Goal: Navigation & Orientation: Find specific page/section

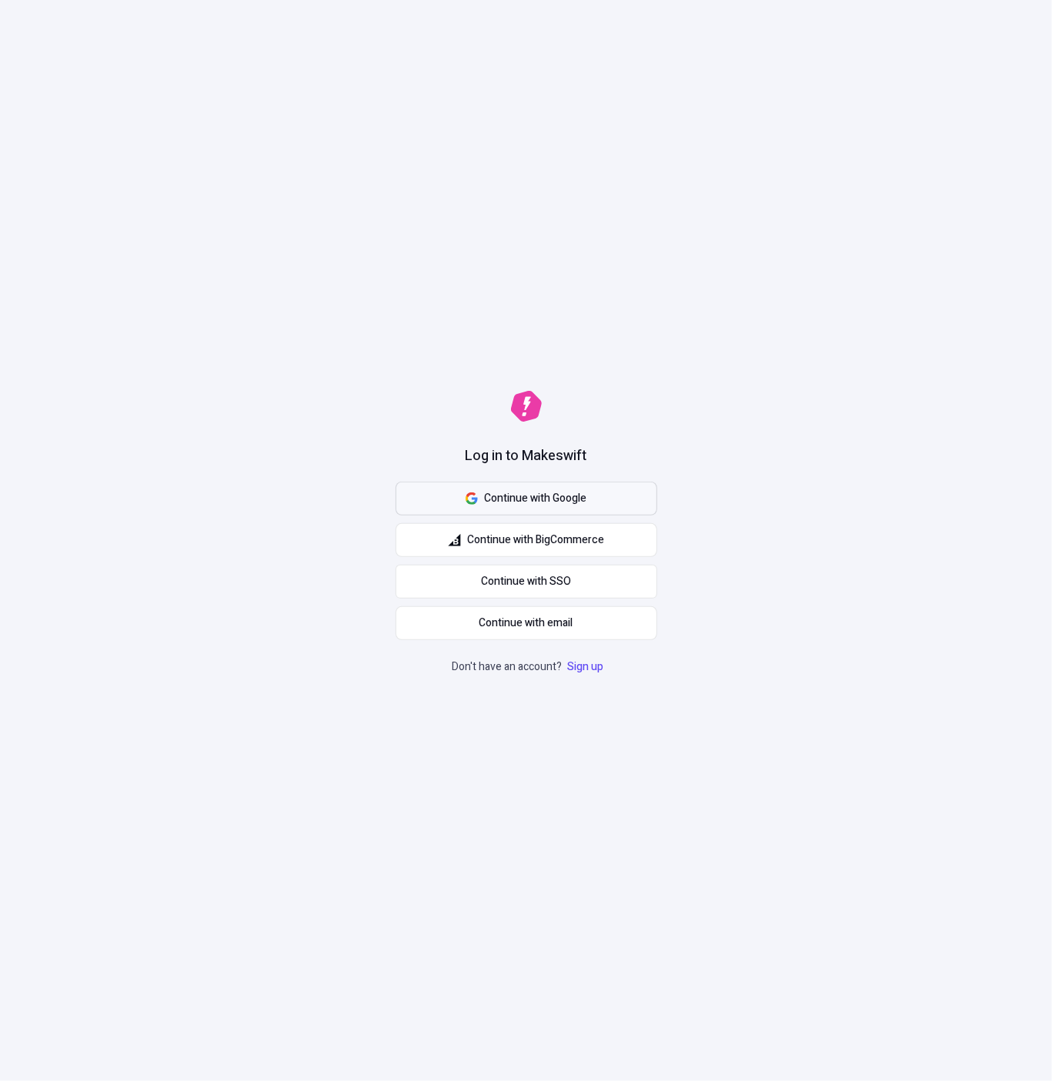
click at [513, 492] on span "Continue with Google" at bounding box center [535, 498] width 102 height 17
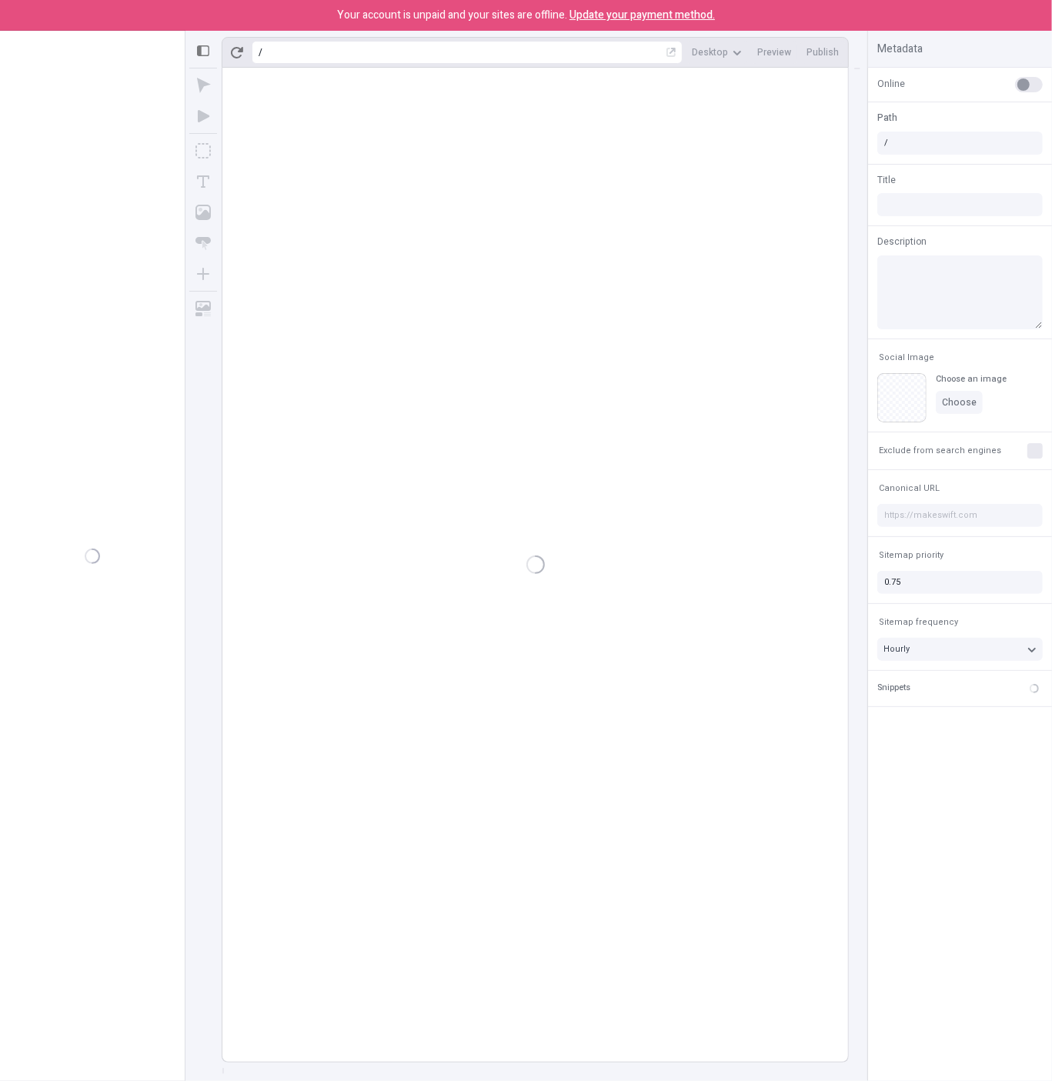
type input "/page"
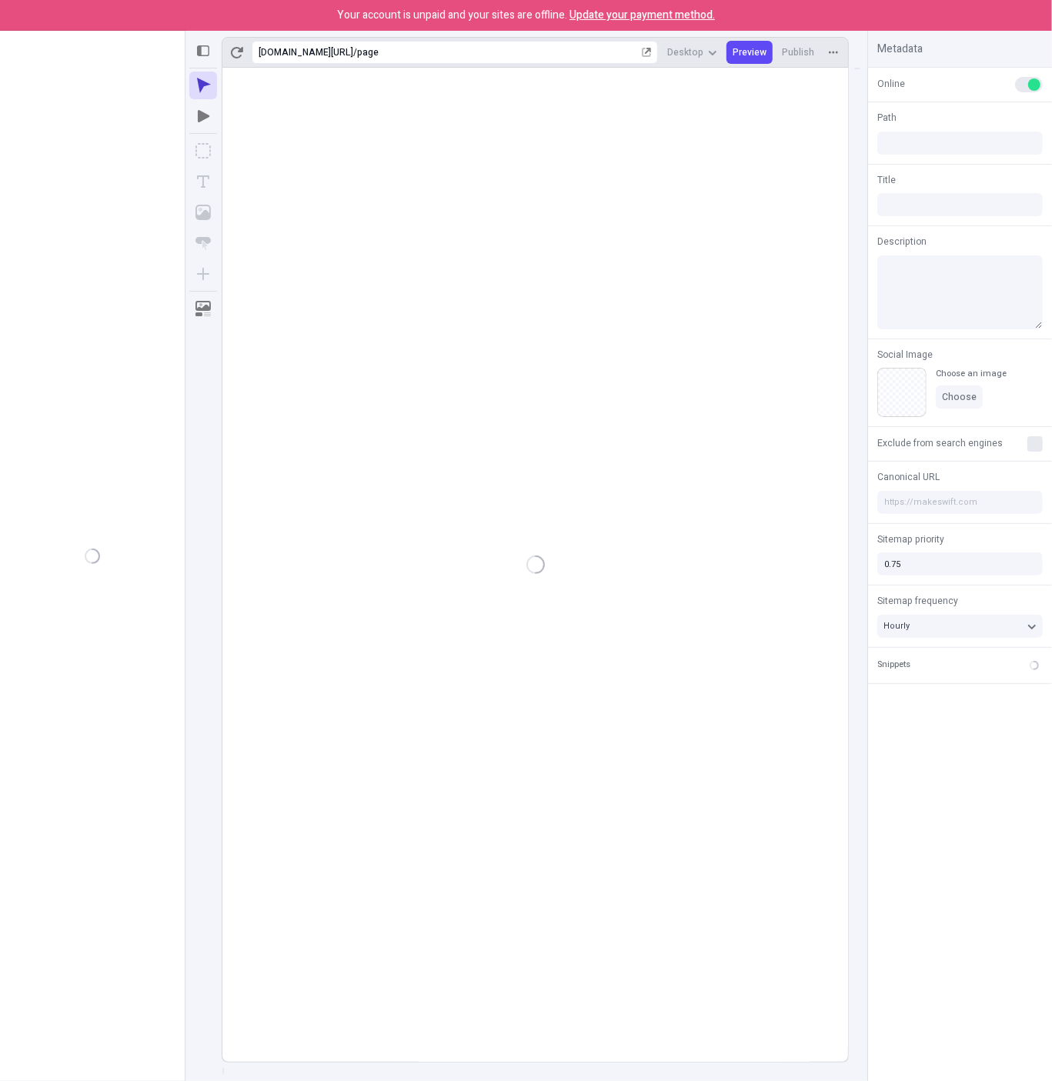
type input "/page"
click at [95, 341] on div "Pages /page" at bounding box center [92, 552] width 185 height 894
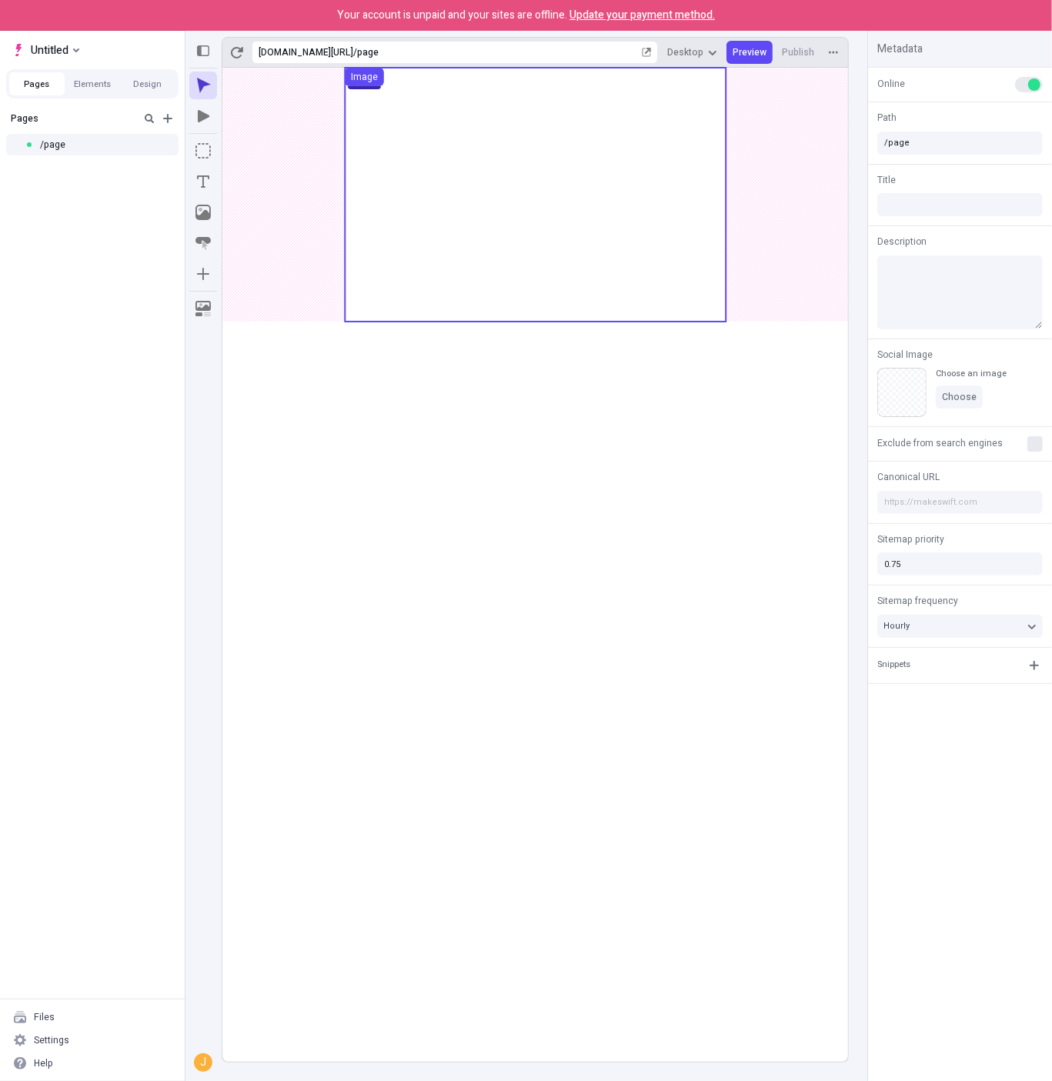
click at [613, 238] on use at bounding box center [535, 195] width 381 height 254
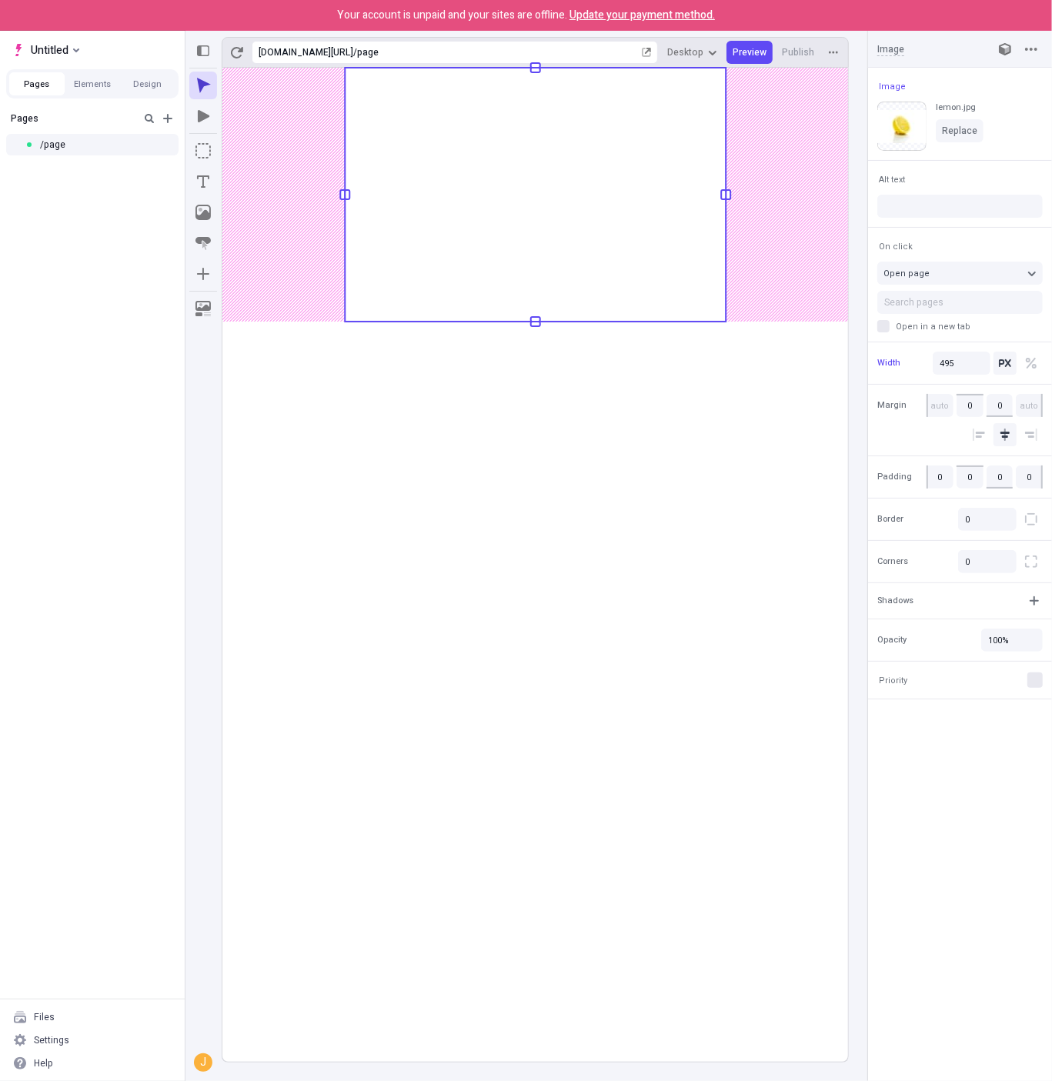
type input "135"
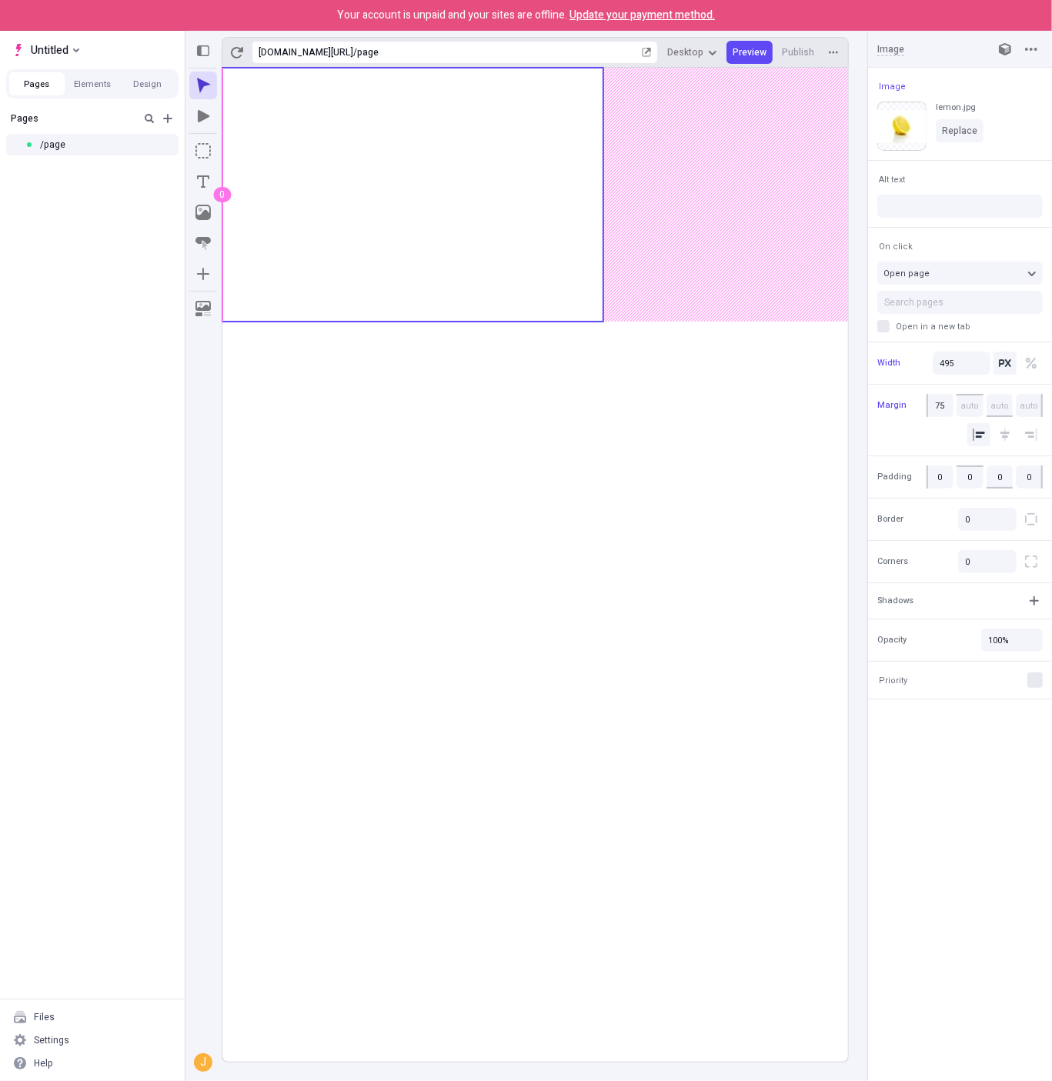
type input "140"
type input "130"
type input "15"
click at [432, 218] on body "Your account is unpaid and your sites are offline. Update your payment method. …" at bounding box center [526, 540] width 1052 height 1081
click at [76, 44] on button "Untitled" at bounding box center [45, 49] width 79 height 23
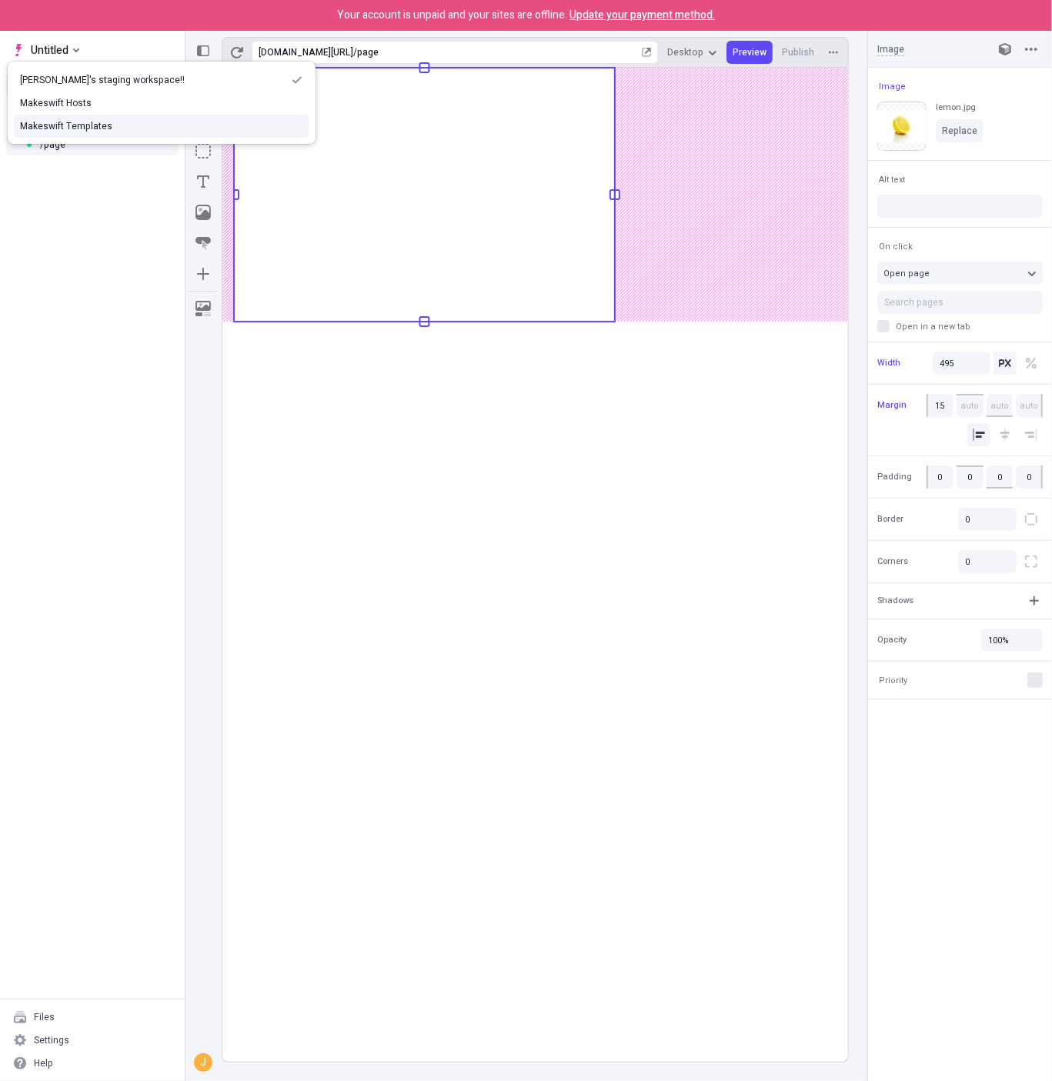
click at [81, 124] on div "Makeswift Templates" at bounding box center [161, 126] width 283 height 12
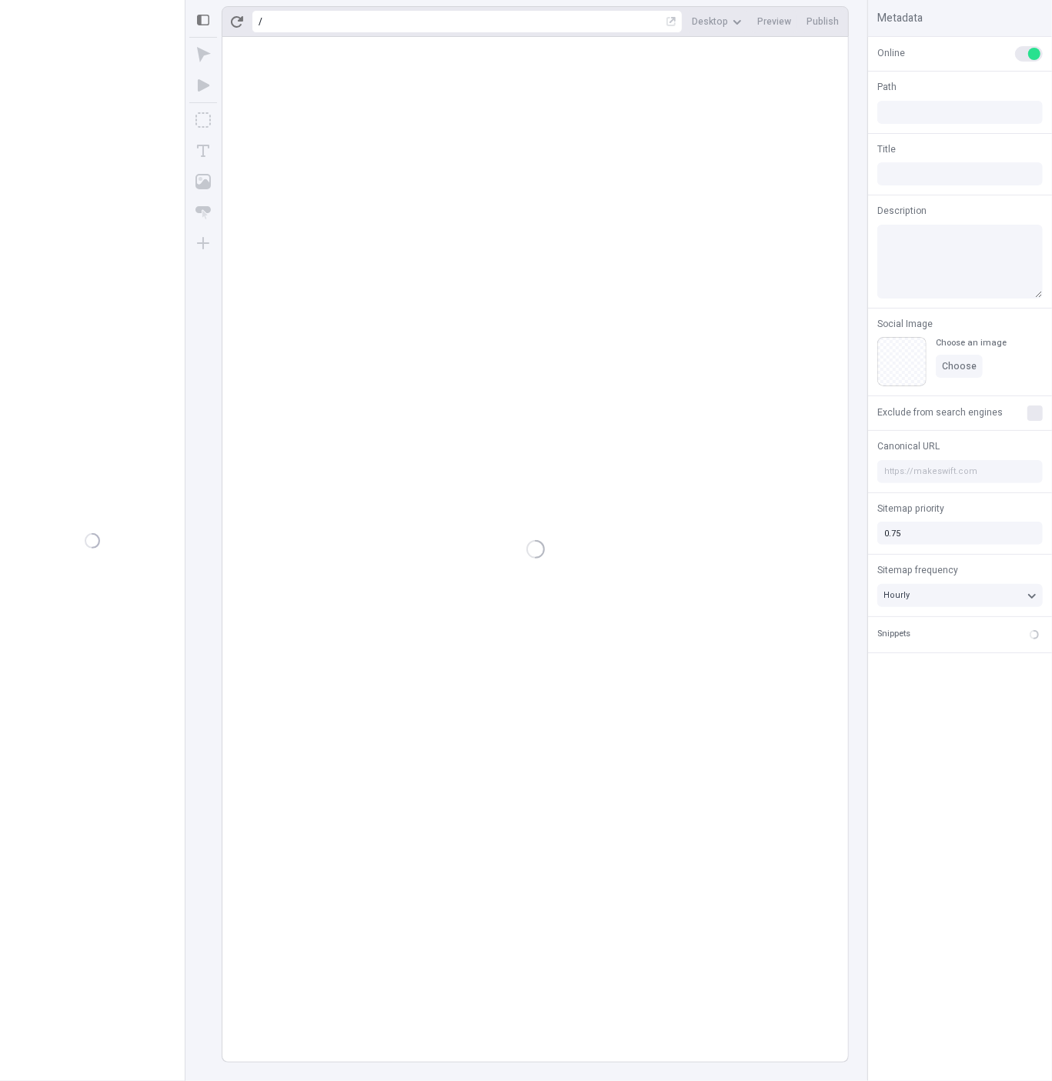
type input "/"
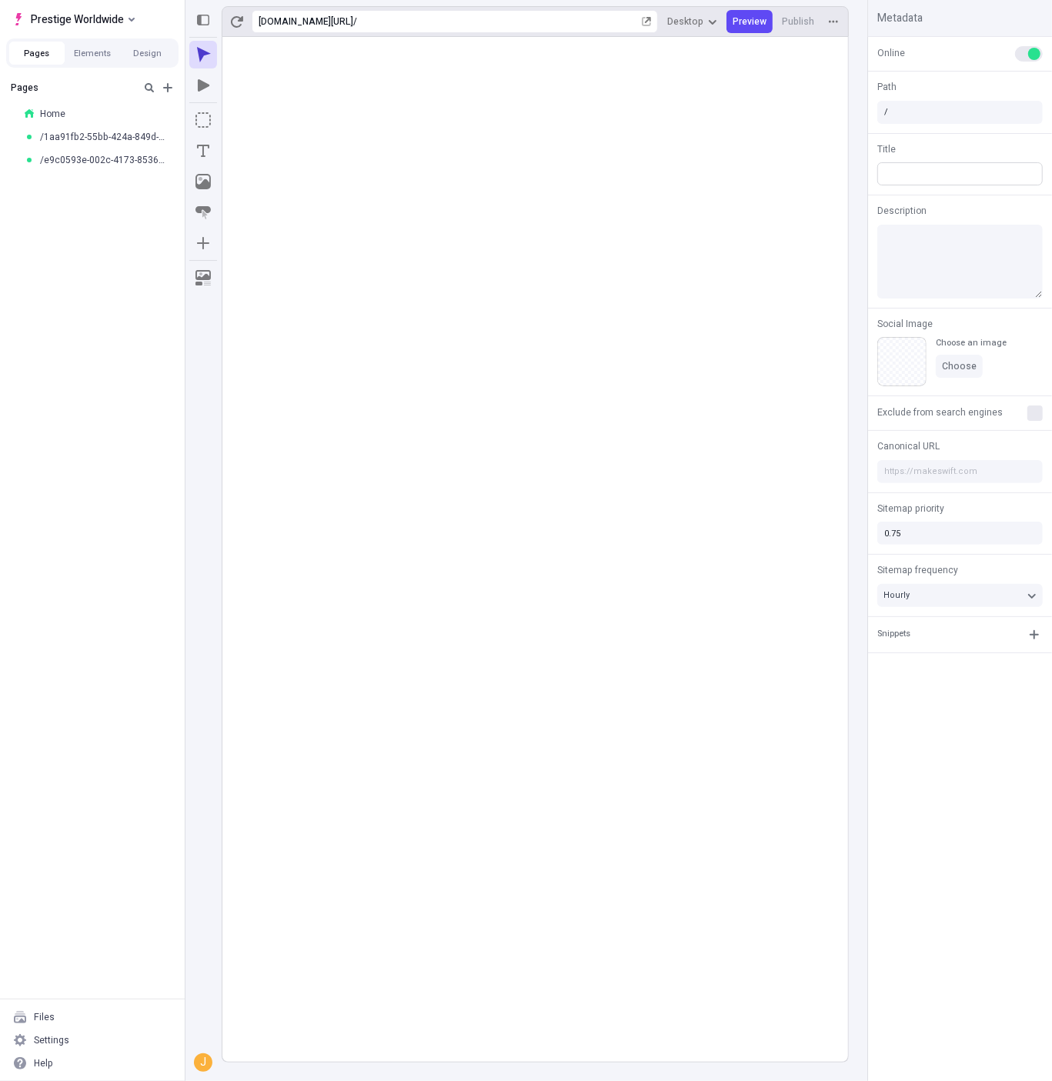
click at [915, 184] on input "text" at bounding box center [959, 173] width 165 height 23
click at [82, 23] on span "Prestige Worldwide" at bounding box center [77, 19] width 93 height 18
click at [102, 281] on div "Pages Home /1aa91fb2-55bb-424a-849d-fe20cbddca42 /e9c0593e-002c-4173-8536-b0e9c…" at bounding box center [92, 536] width 185 height 925
click at [116, 22] on span "Prestige Worldwide" at bounding box center [77, 19] width 93 height 18
click at [121, 272] on div "Pages Home /1aa91fb2-55bb-424a-849d-fe20cbddca42 /e9c0593e-002c-4173-8536-b0e9c…" at bounding box center [92, 536] width 185 height 925
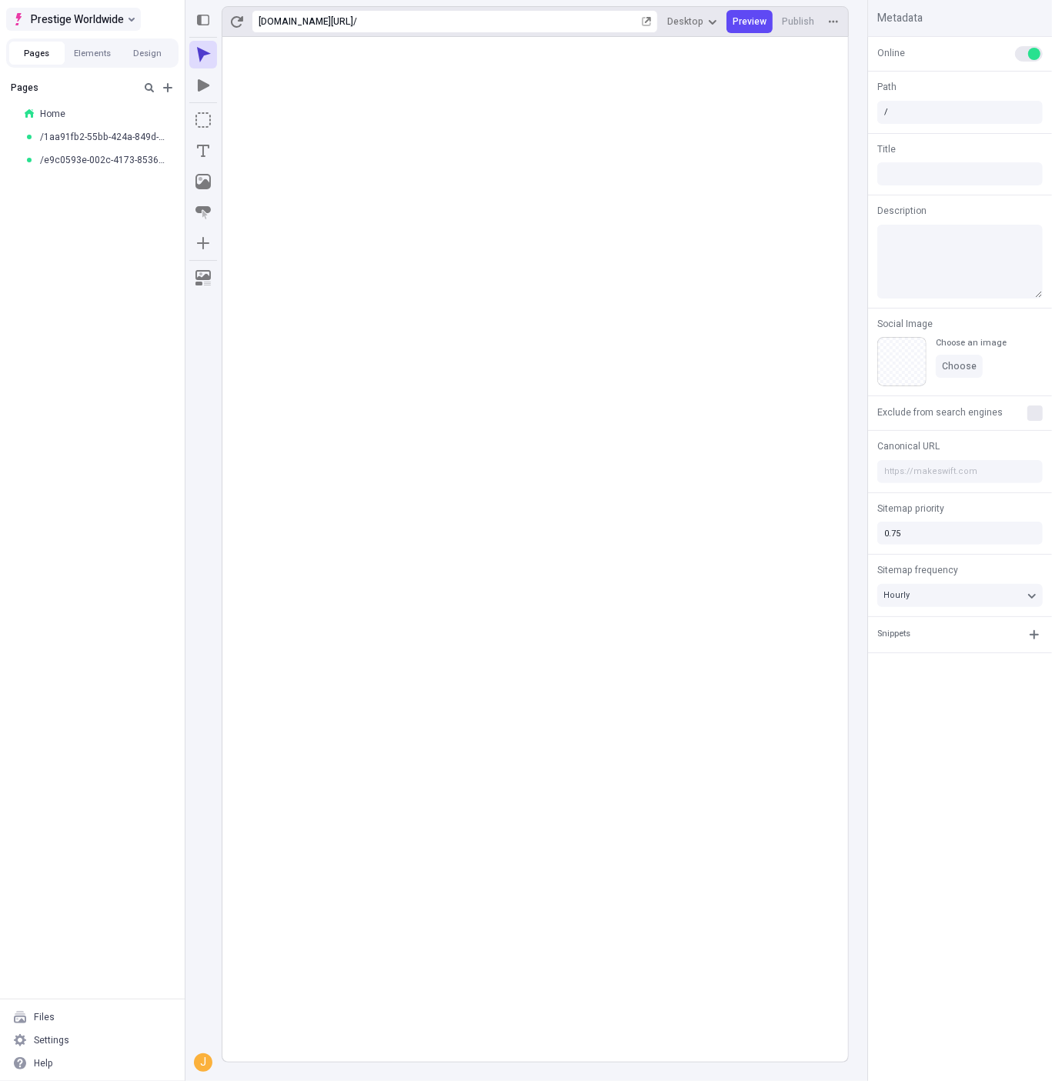
click at [111, 14] on span "Prestige Worldwide" at bounding box center [77, 19] width 93 height 18
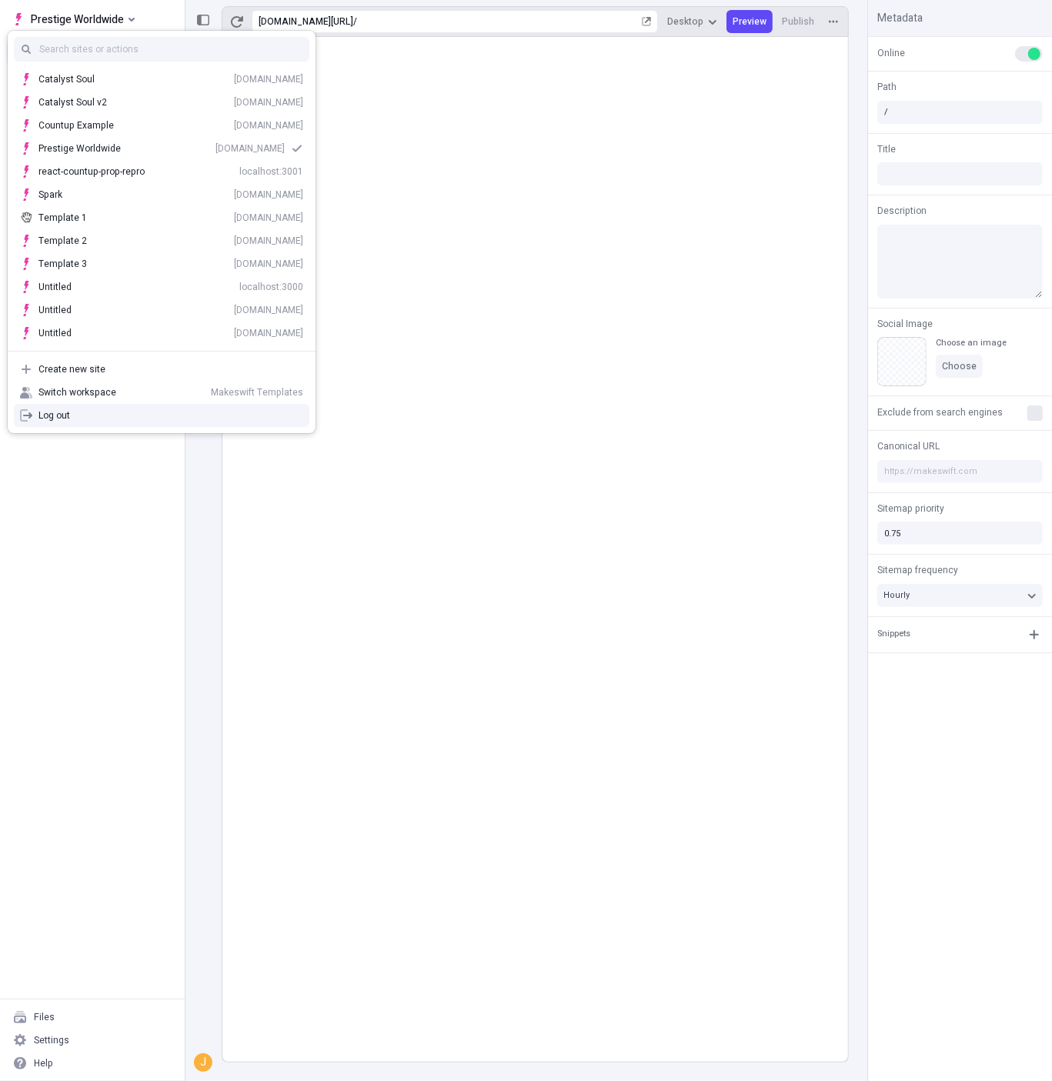
click at [102, 504] on div "Pages Home /1aa91fb2-55bb-424a-849d-fe20cbddca42 /e9c0593e-002c-4173-8536-b0e9c…" at bounding box center [92, 536] width 185 height 925
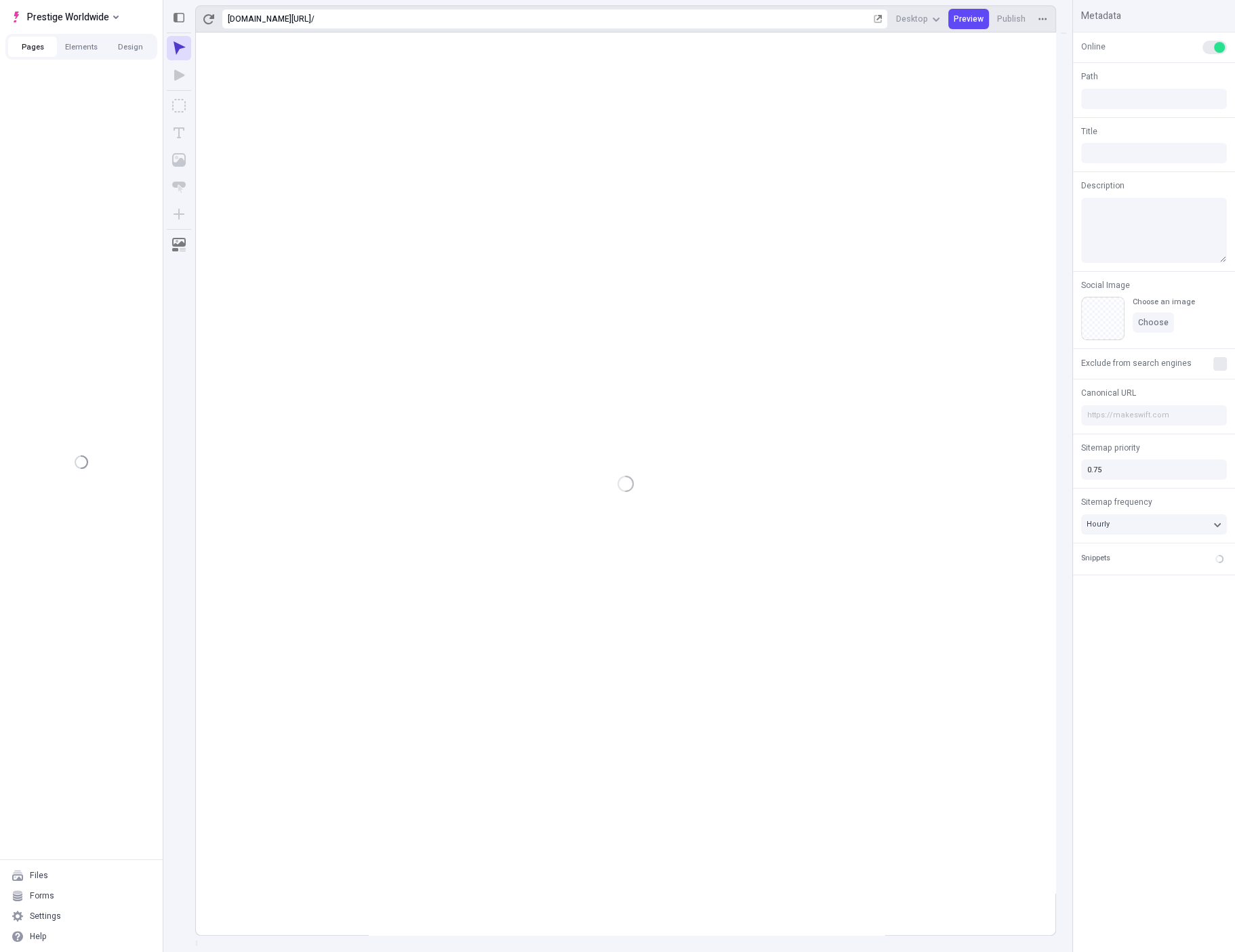
type input "/"
click at [101, 7] on button "Prestige Worldwide" at bounding box center [64, 17] width 119 height 20
click at [87, 63] on div "Makeswift Hosts" at bounding box center [142, 63] width 249 height 11
type input "/page"
drag, startPoint x: 68, startPoint y: 196, endPoint x: 72, endPoint y: 117, distance: 79.1
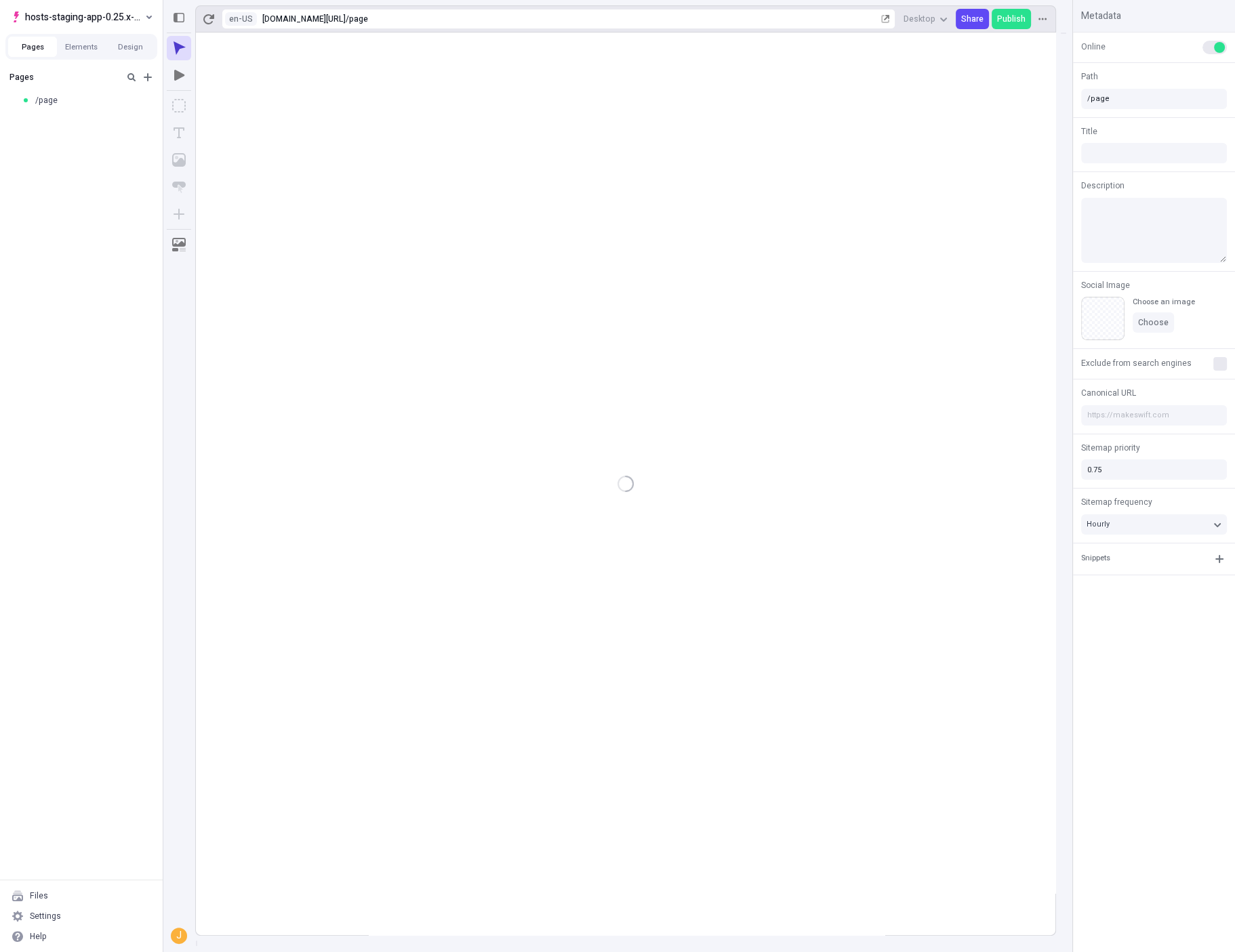
click at [68, 196] on div "Pages /page" at bounding box center [81, 472] width 163 height 815
click at [106, 17] on span "hosts-staging-app-0.25.x-nextjs-15" at bounding box center [83, 17] width 117 height 16
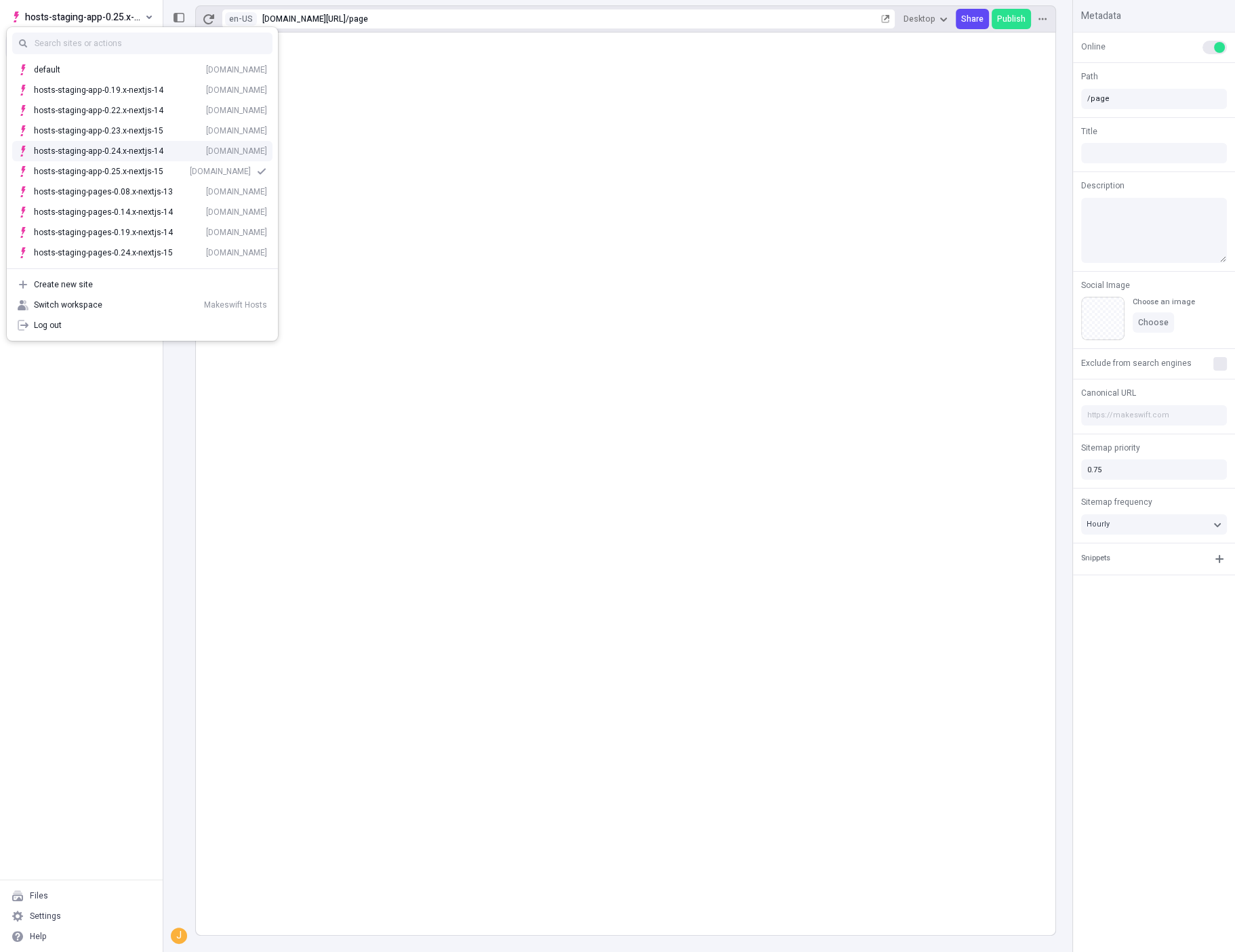
click at [568, 162] on rect at bounding box center [625, 483] width 859 height 903
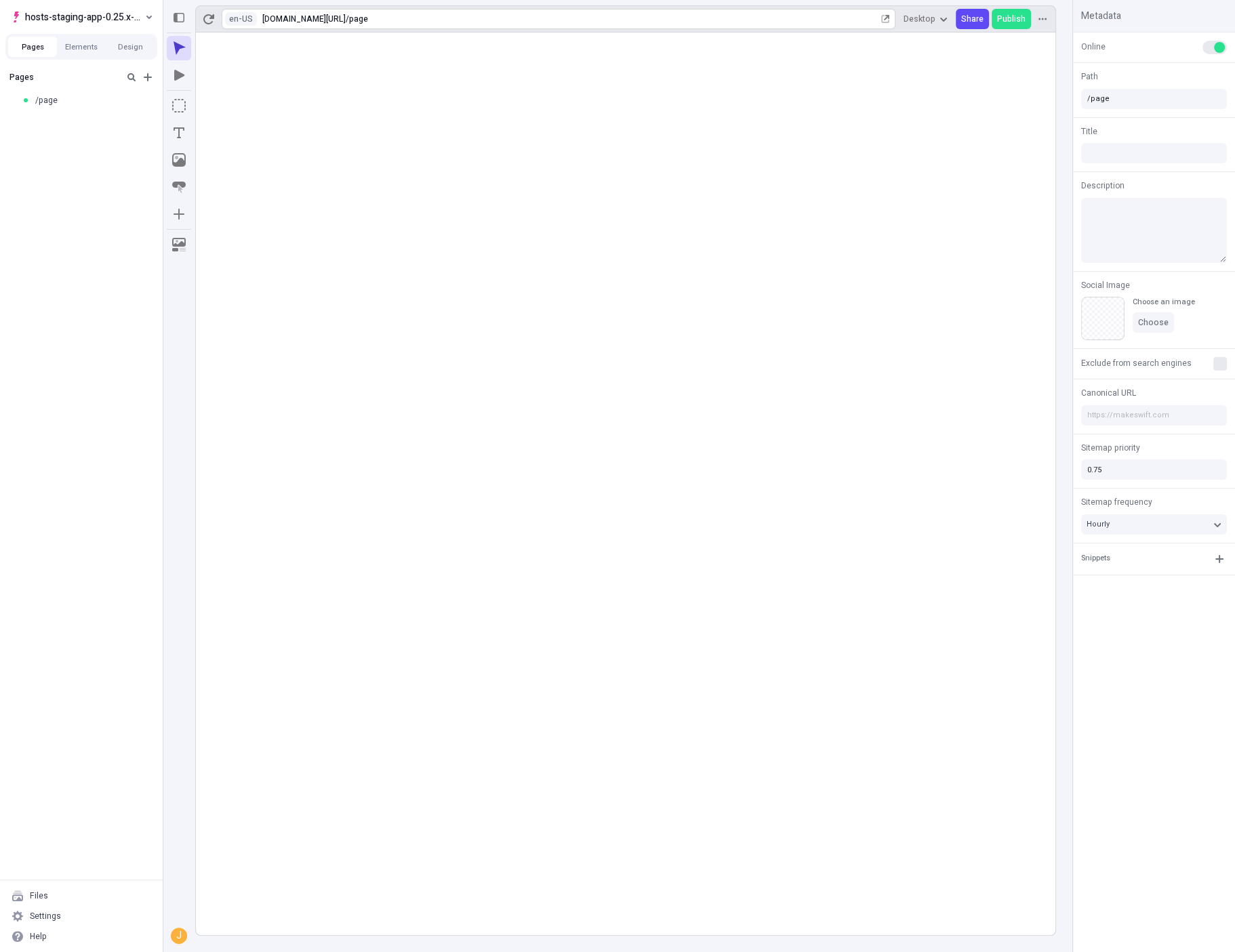
click at [511, 14] on div "page" at bounding box center [613, 18] width 529 height 11
type input "hard"
click at [413, 42] on div "Navigate to " / hard "" at bounding box center [568, 45] width 640 height 11
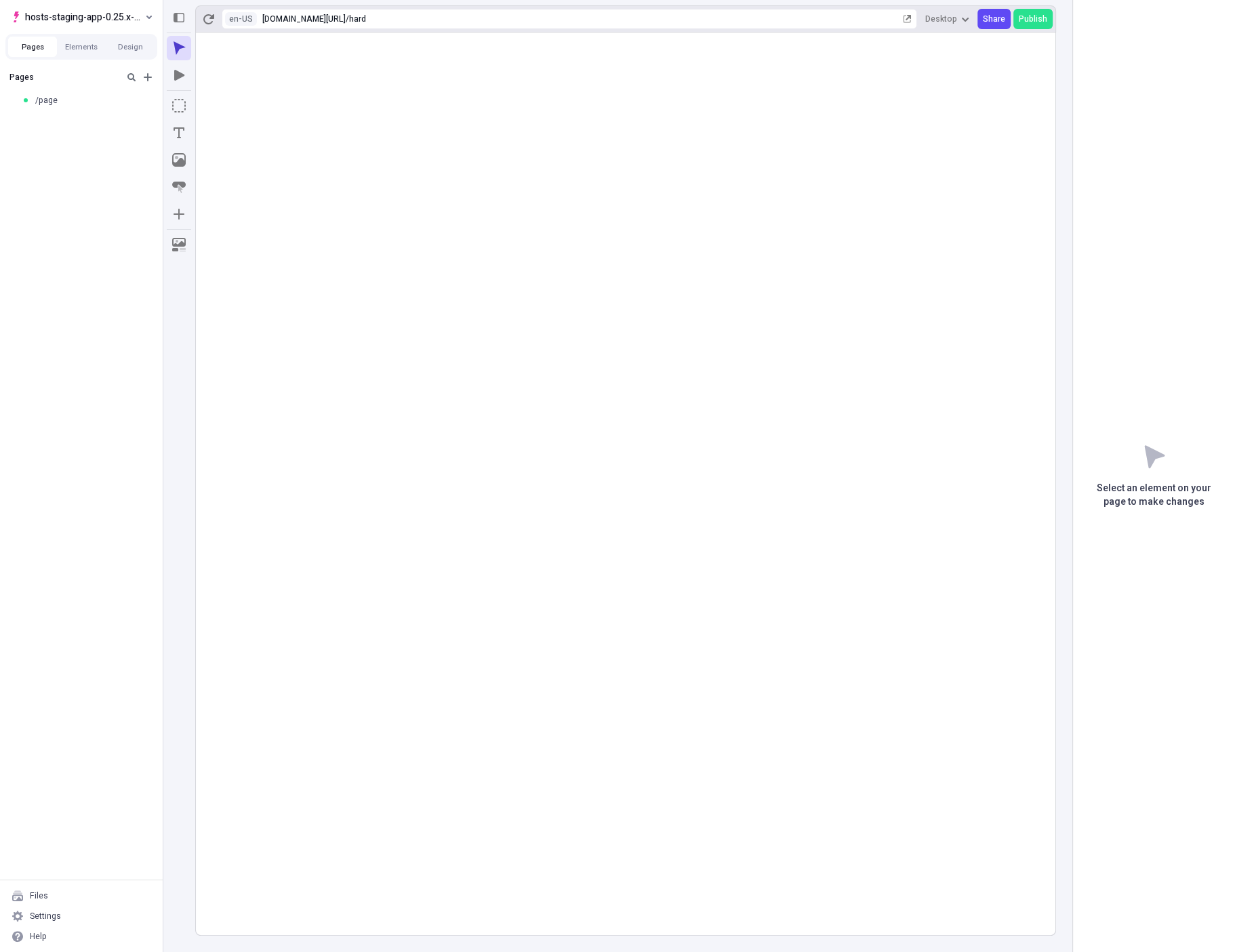
click at [233, 46] on rect at bounding box center [625, 483] width 859 height 903
click at [222, 40] on rect at bounding box center [625, 483] width 859 height 903
click at [214, 41] on rect at bounding box center [625, 483] width 859 height 903
click at [172, 72] on icon "button" at bounding box center [178, 75] width 13 height 13
click at [178, 48] on icon "button" at bounding box center [180, 48] width 12 height 13
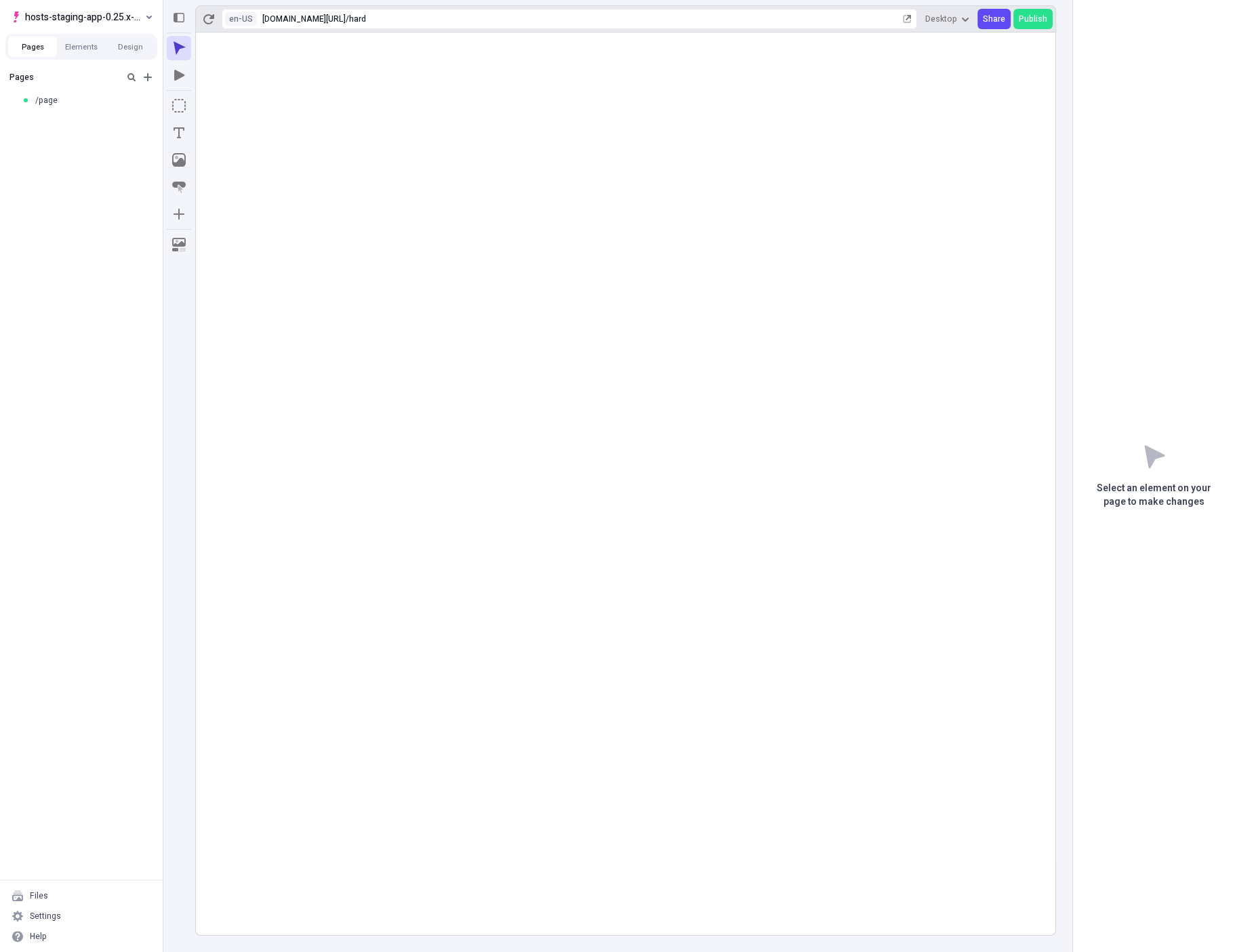
click at [218, 44] on rect at bounding box center [625, 483] width 859 height 903
click at [113, 12] on span "hosts-staging-app-0.25.x-nextjs-15" at bounding box center [83, 17] width 117 height 16
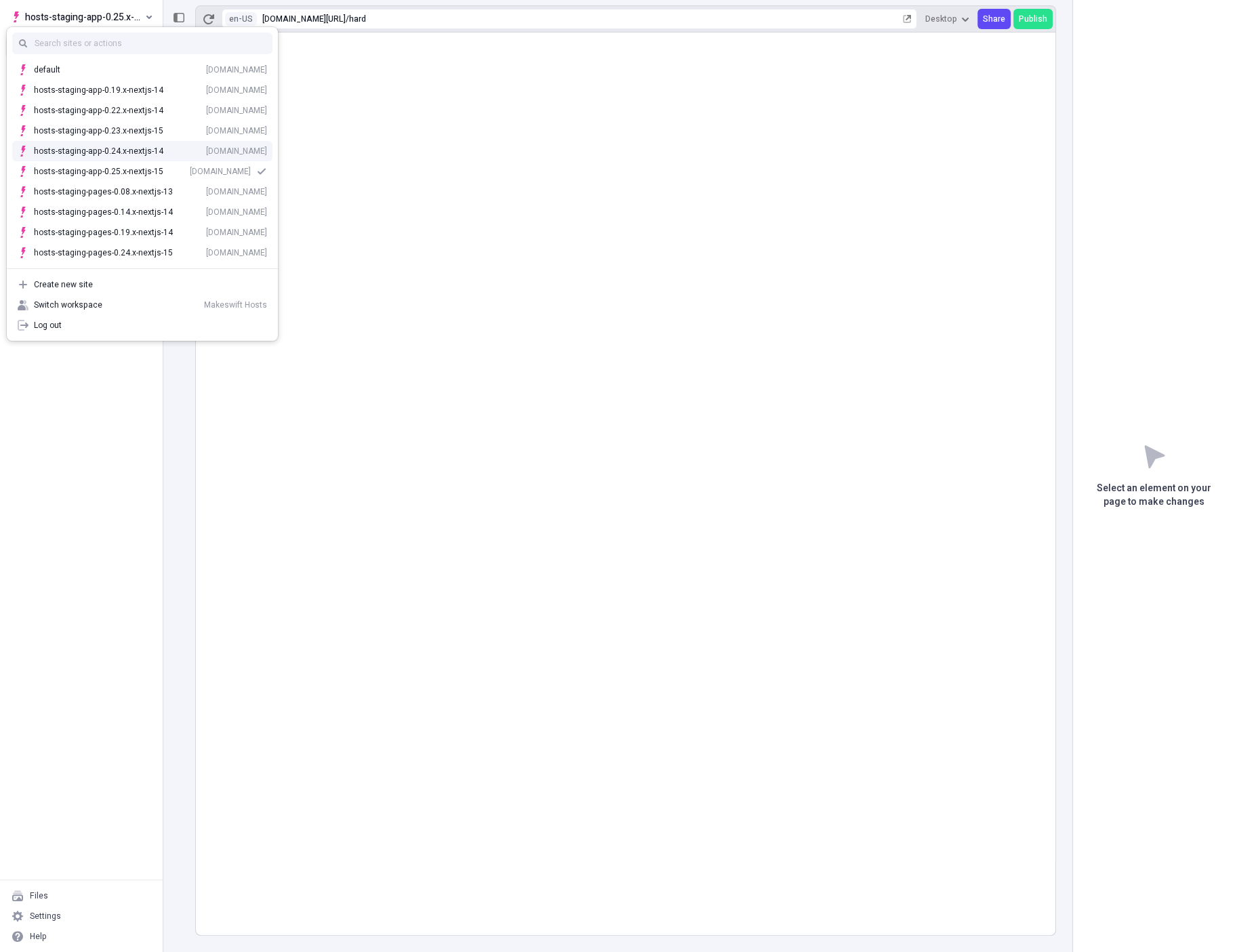
click at [206, 156] on div "[DOMAIN_NAME]" at bounding box center [236, 151] width 61 height 11
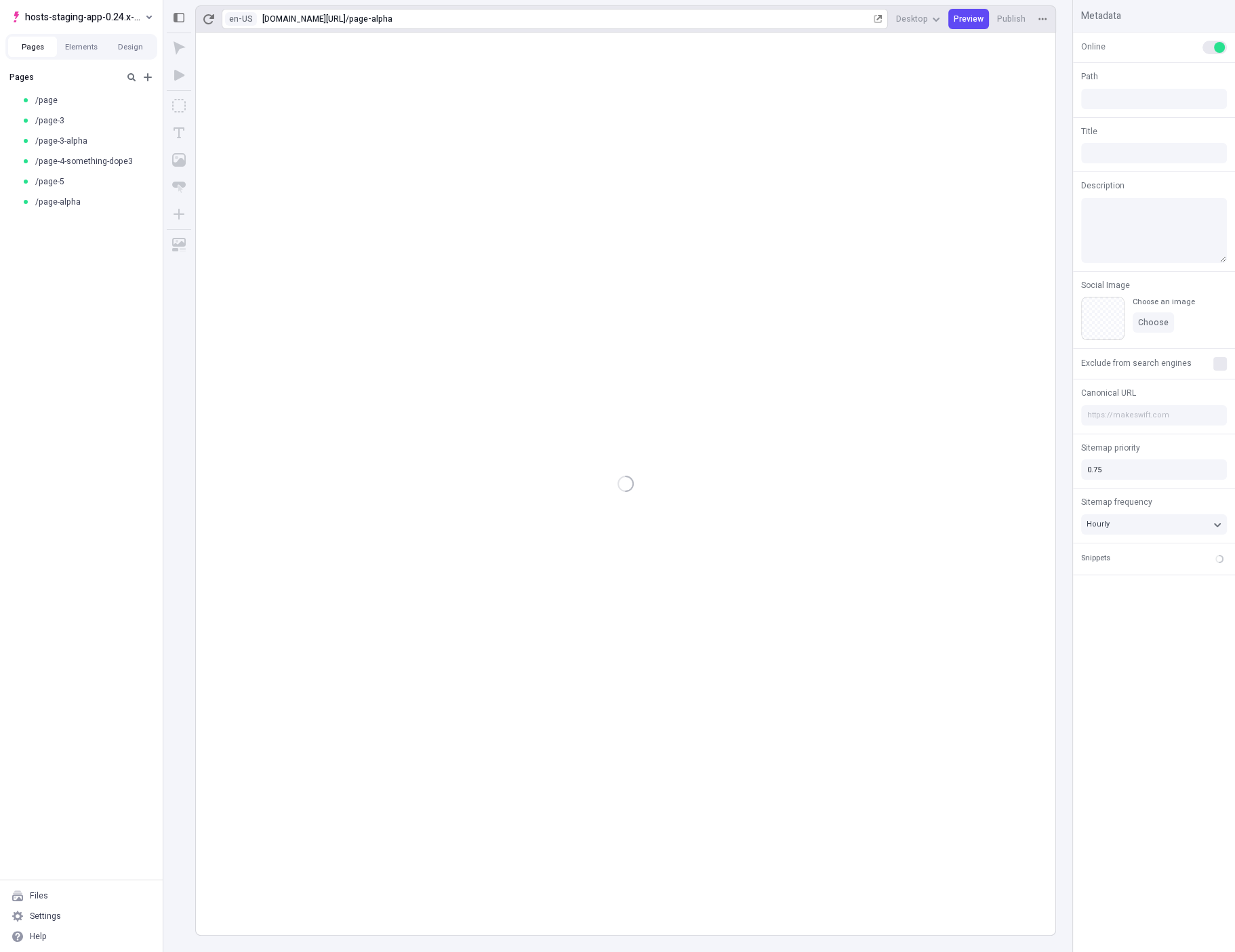
type input "/page-alpha"
click at [471, 19] on div "page-alpha" at bounding box center [610, 18] width 521 height 11
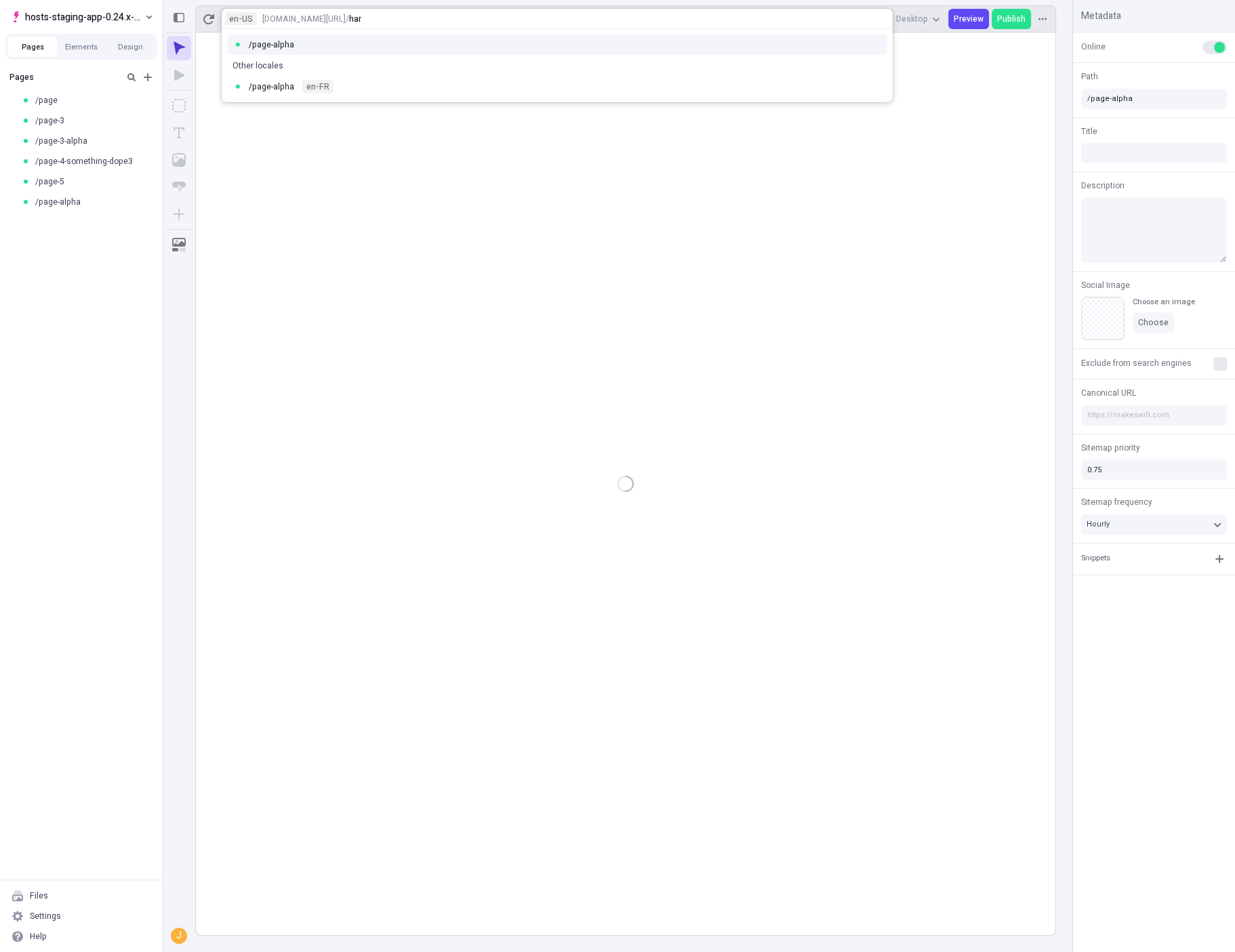
type input "hard"
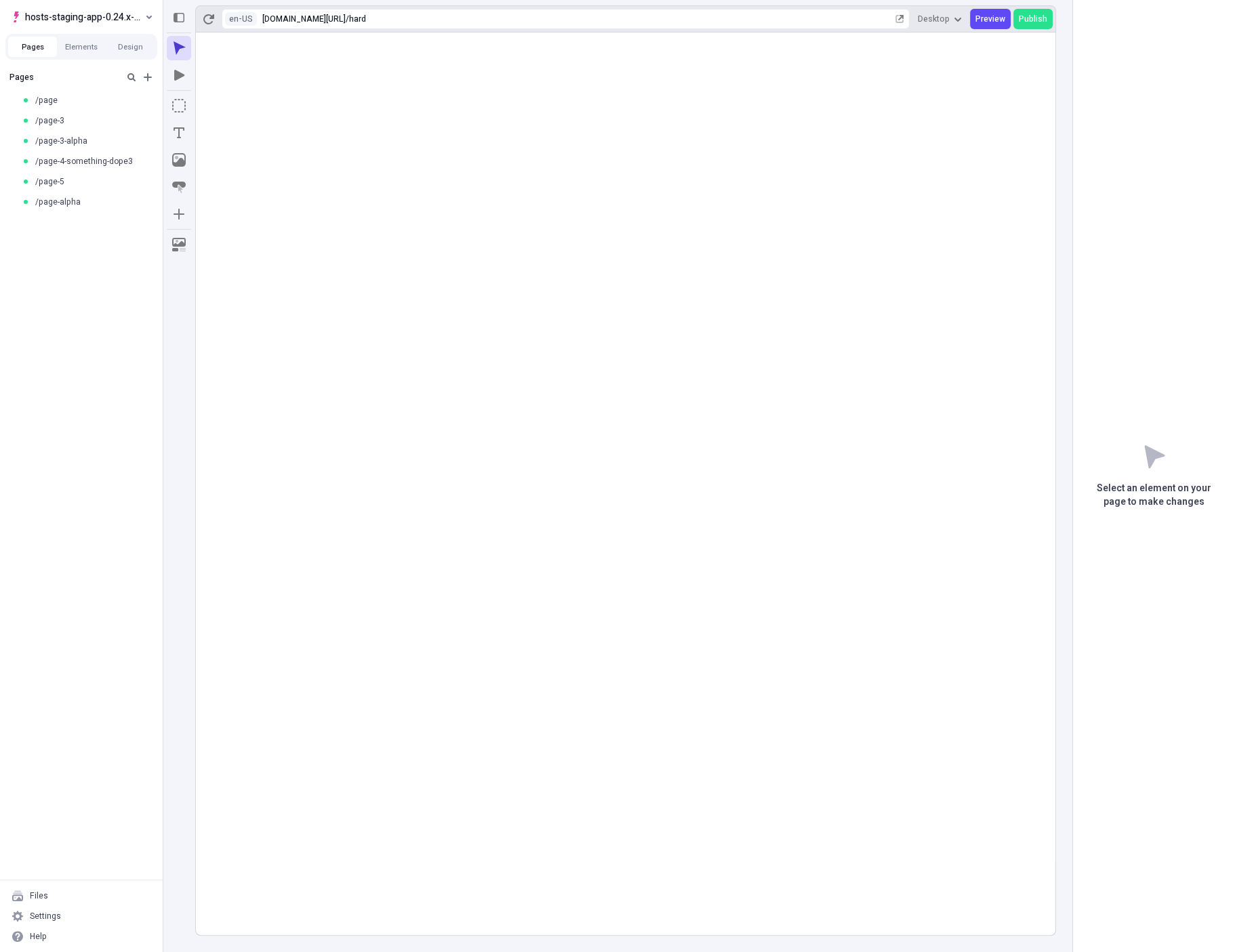
click at [239, 40] on rect at bounding box center [625, 483] width 859 height 903
click at [207, 42] on rect at bounding box center [625, 483] width 859 height 903
